Goal: Task Accomplishment & Management: Manage account settings

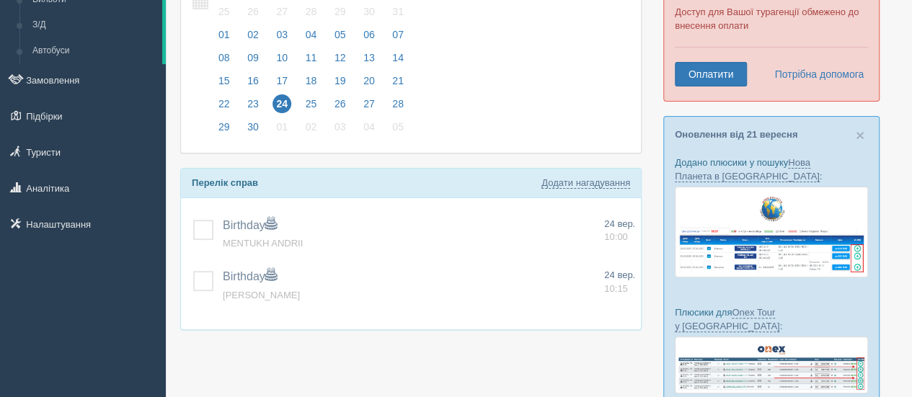
scroll to position [138, 0]
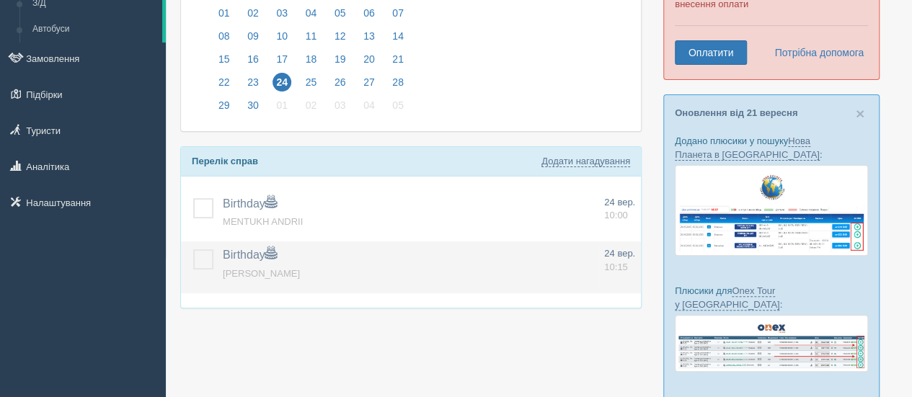
click at [193, 249] on label at bounding box center [193, 249] width 0 height 0
click at [0, 0] on input "checkbox" at bounding box center [0, 0] width 0 height 0
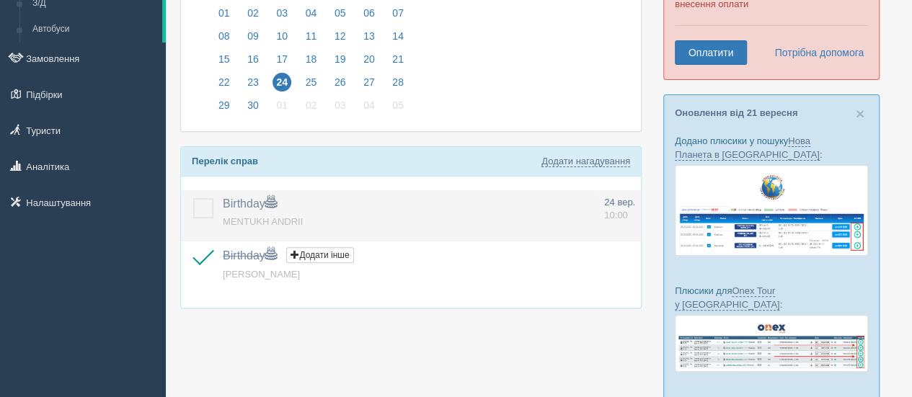
drag, startPoint x: 208, startPoint y: 200, endPoint x: 251, endPoint y: 204, distance: 43.5
click at [193, 198] on label at bounding box center [193, 198] width 0 height 0
click at [0, 0] on input "checkbox" at bounding box center [0, 0] width 0 height 0
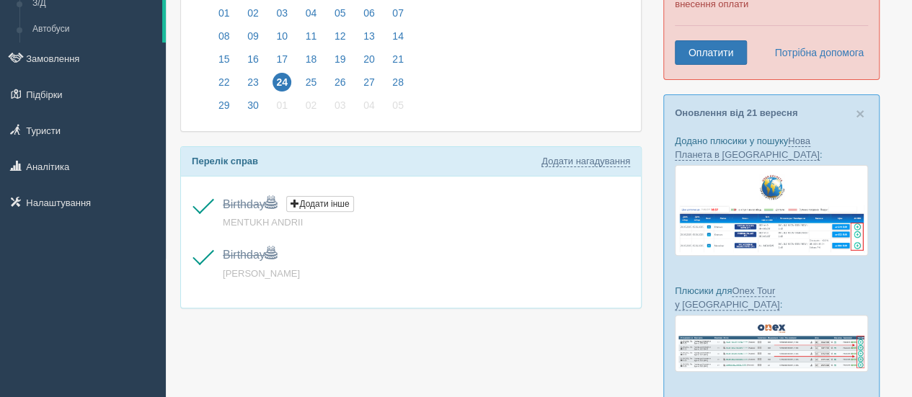
scroll to position [0, 0]
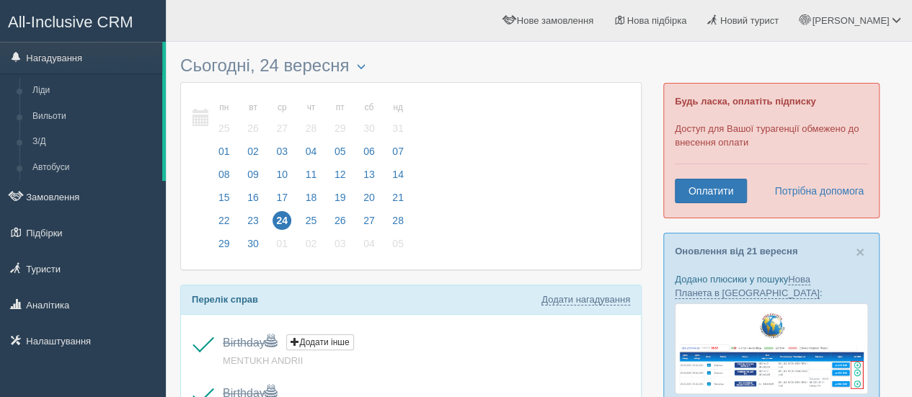
click at [95, 19] on span "All-Inclusive CRM" at bounding box center [70, 22] width 125 height 18
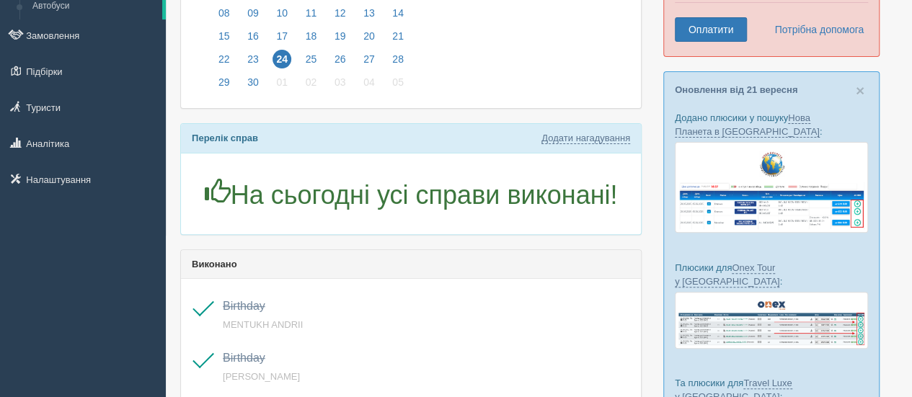
scroll to position [146, 0]
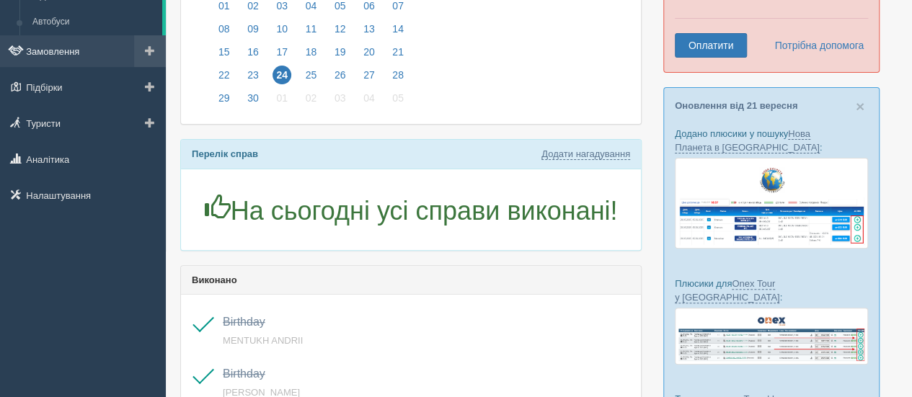
click at [76, 51] on link "Замовлення" at bounding box center [83, 51] width 166 height 32
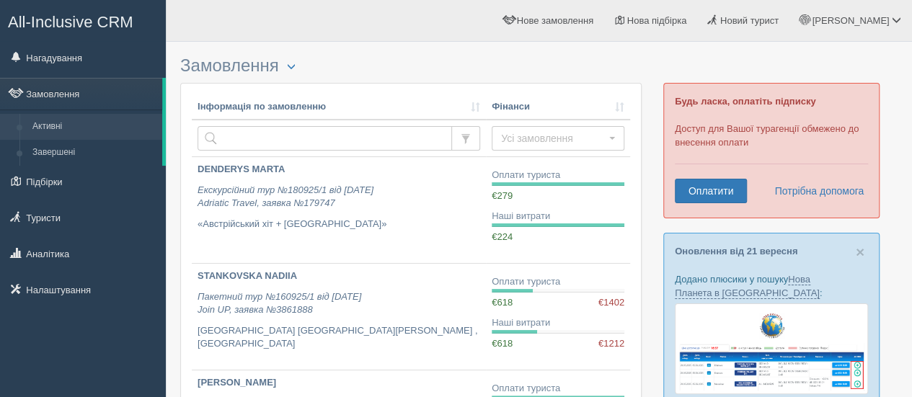
click at [104, 25] on span "All-Inclusive CRM" at bounding box center [70, 22] width 125 height 18
